Goal: Navigation & Orientation: Find specific page/section

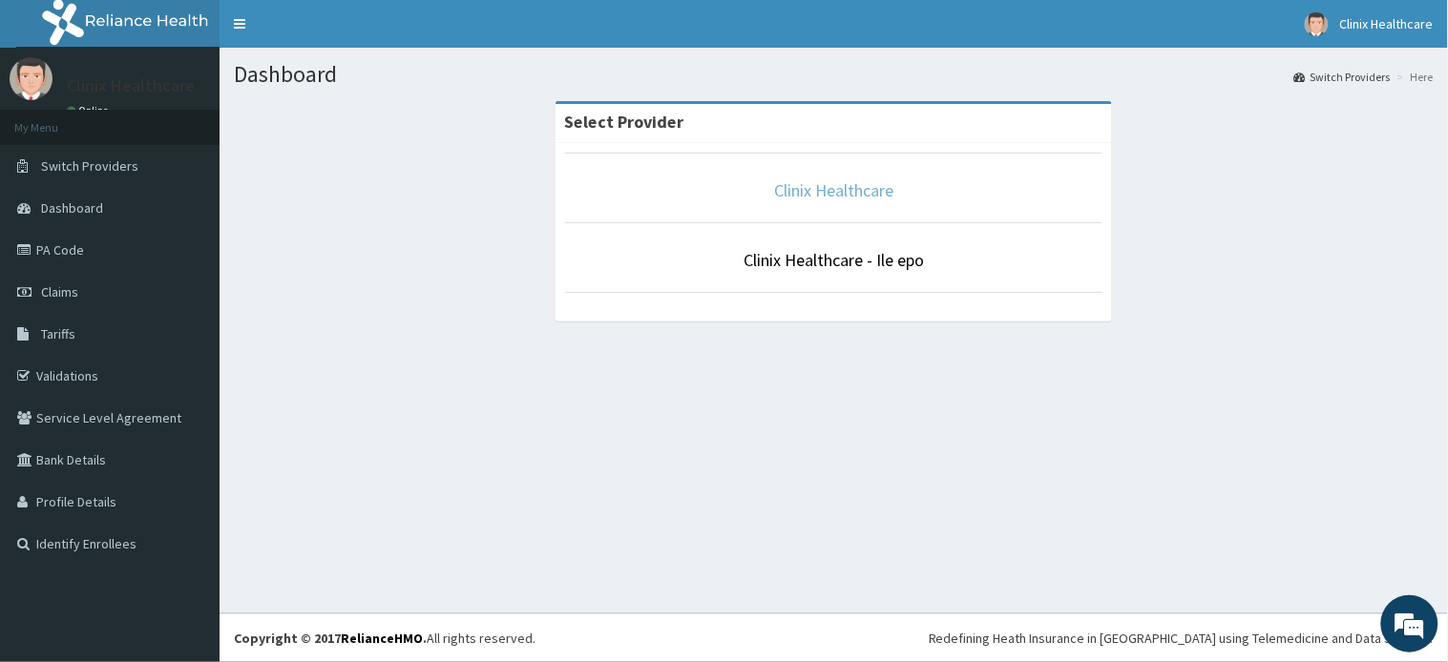
click at [855, 195] on link "Clinix Healthcare" at bounding box center [833, 190] width 119 height 22
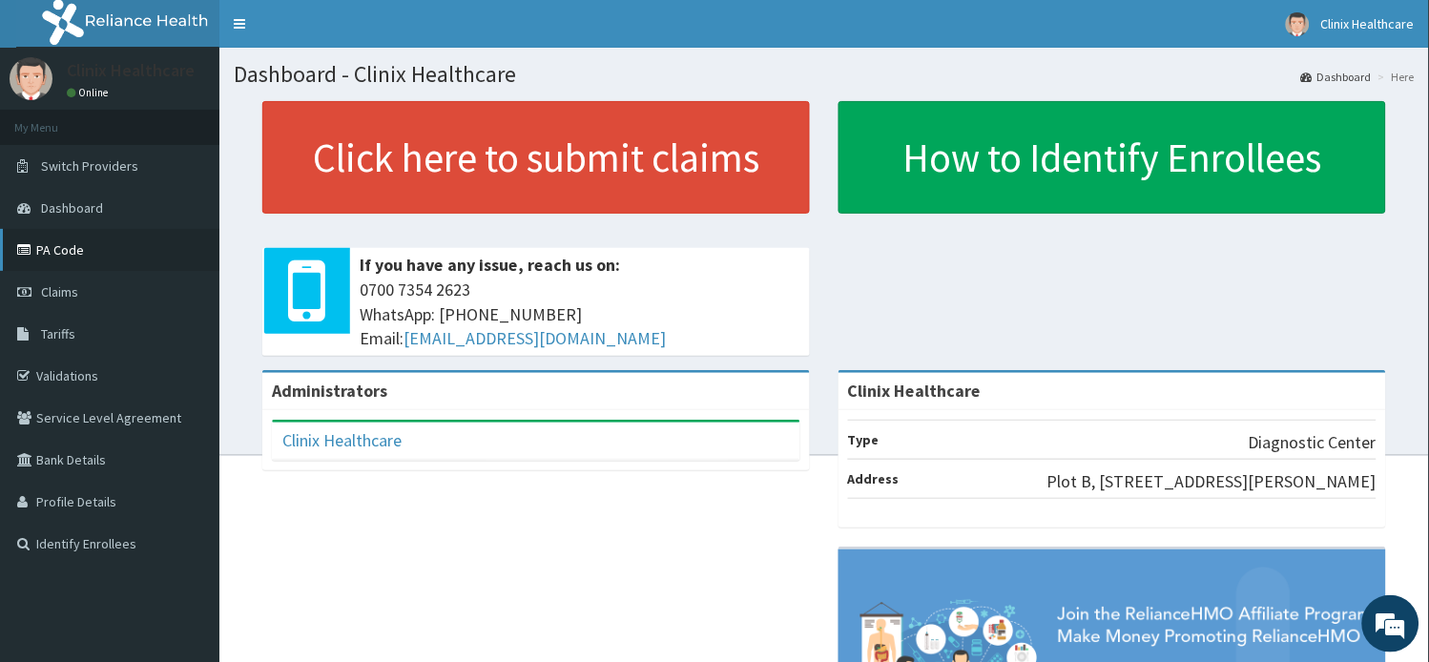
click at [68, 254] on link "PA Code" at bounding box center [109, 250] width 219 height 42
